Goal: Task Accomplishment & Management: Complete application form

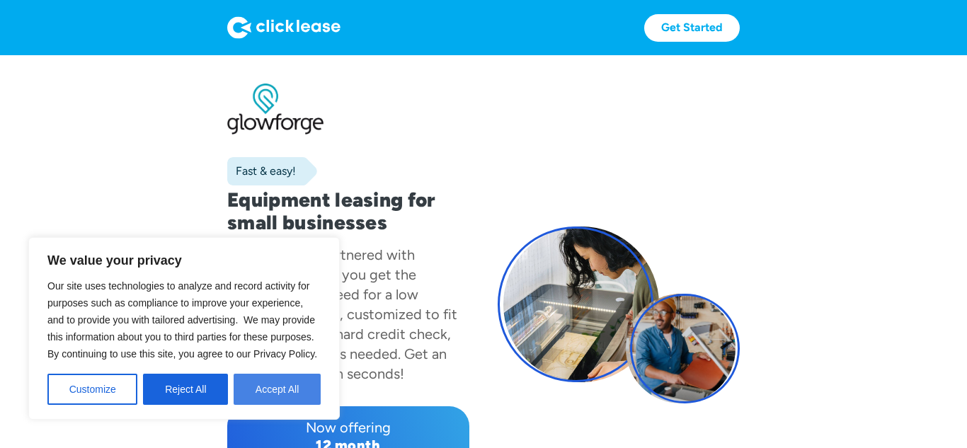
click at [263, 386] on button "Accept All" at bounding box center [277, 389] width 87 height 31
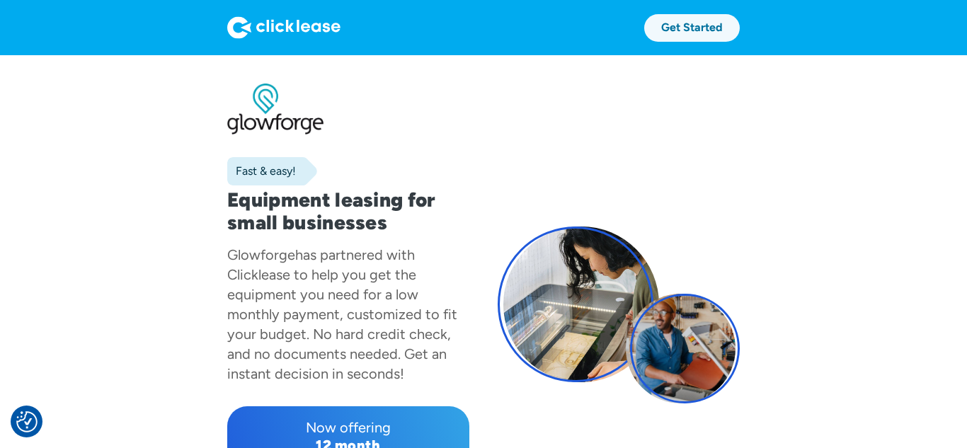
click at [679, 25] on link "Get Started" at bounding box center [692, 28] width 96 height 28
